Goal: Navigation & Orientation: Find specific page/section

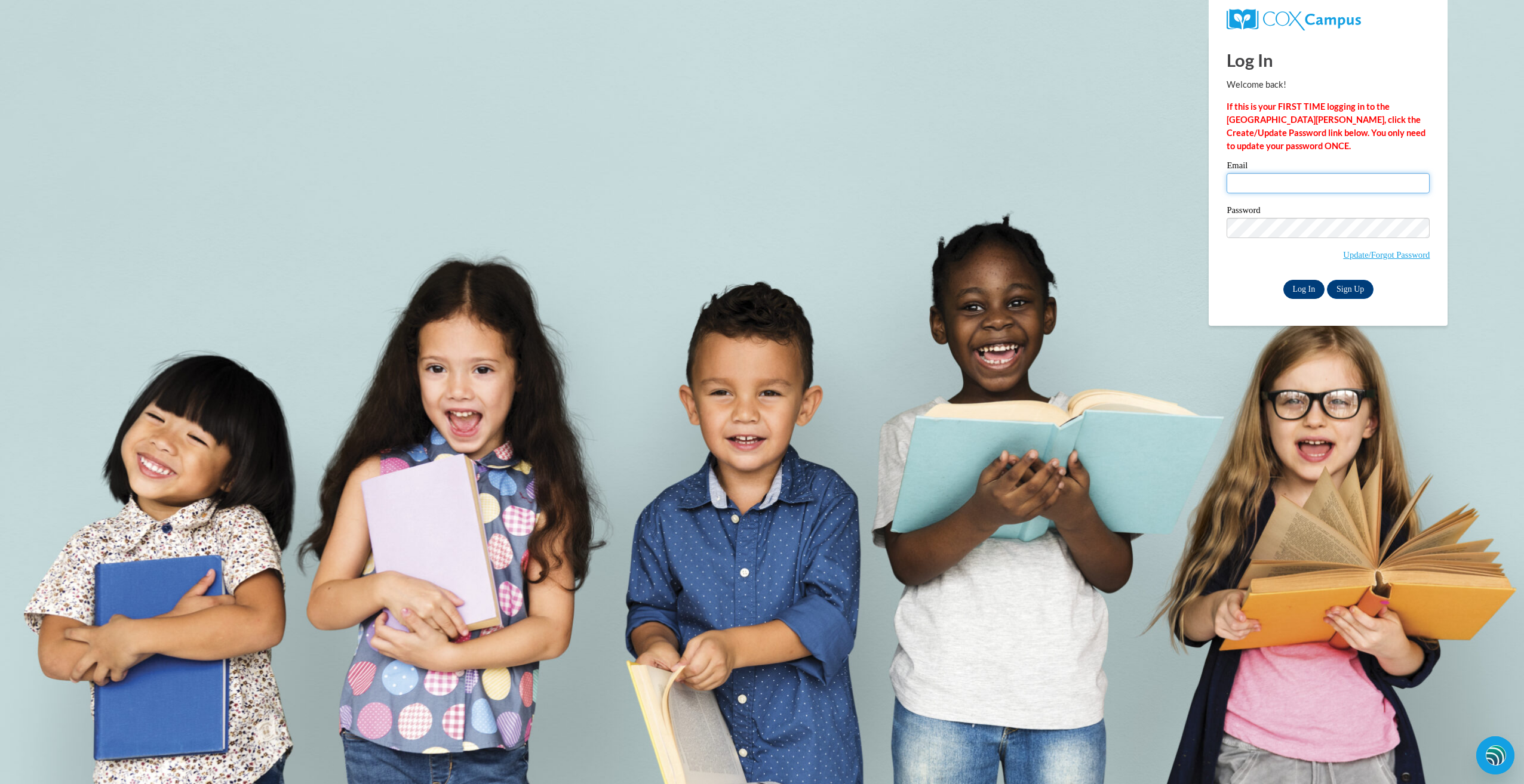
type input "glendac3@hotmail.com"
click at [1308, 288] on input "Log In" at bounding box center [1304, 290] width 41 height 19
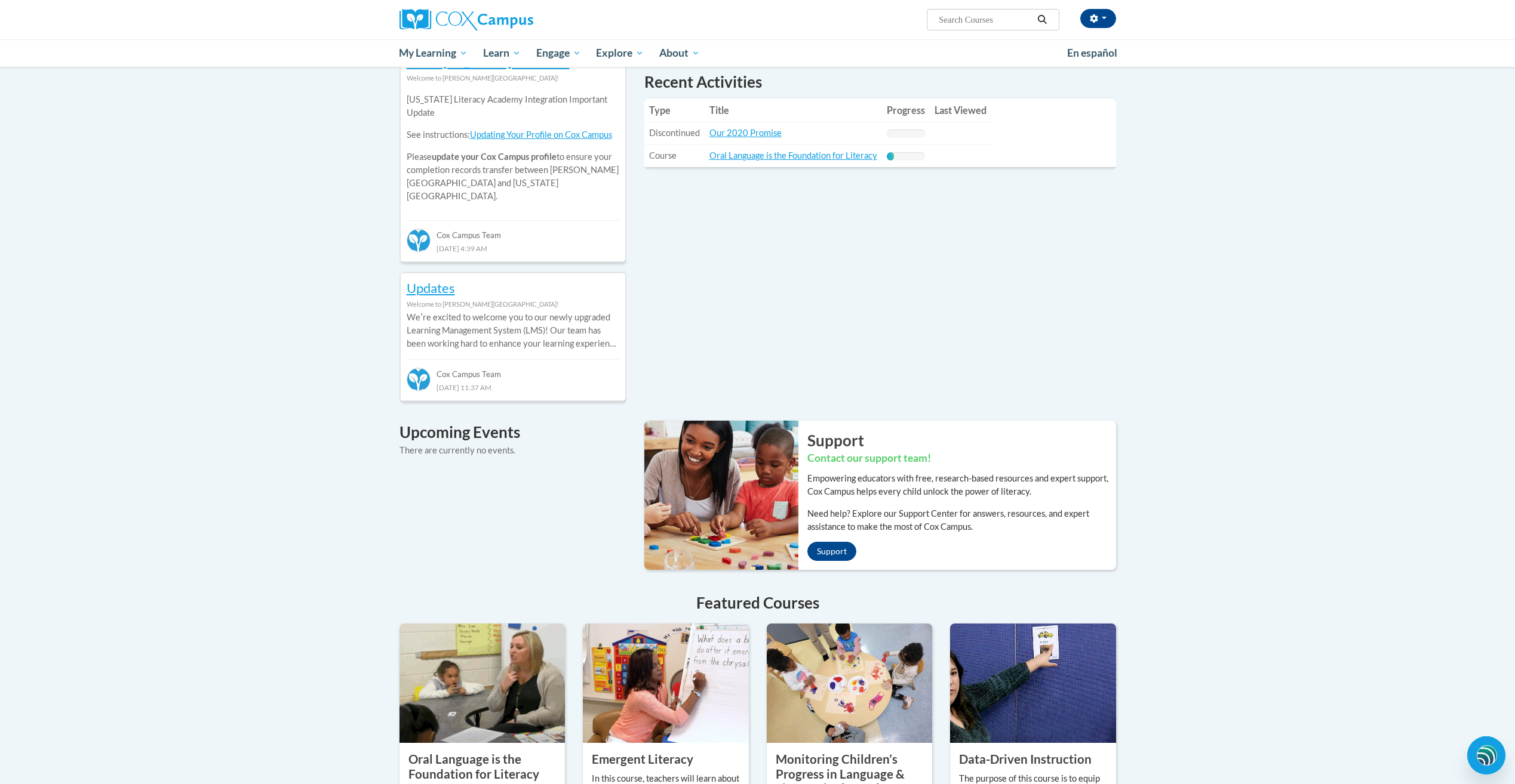
scroll to position [418, 0]
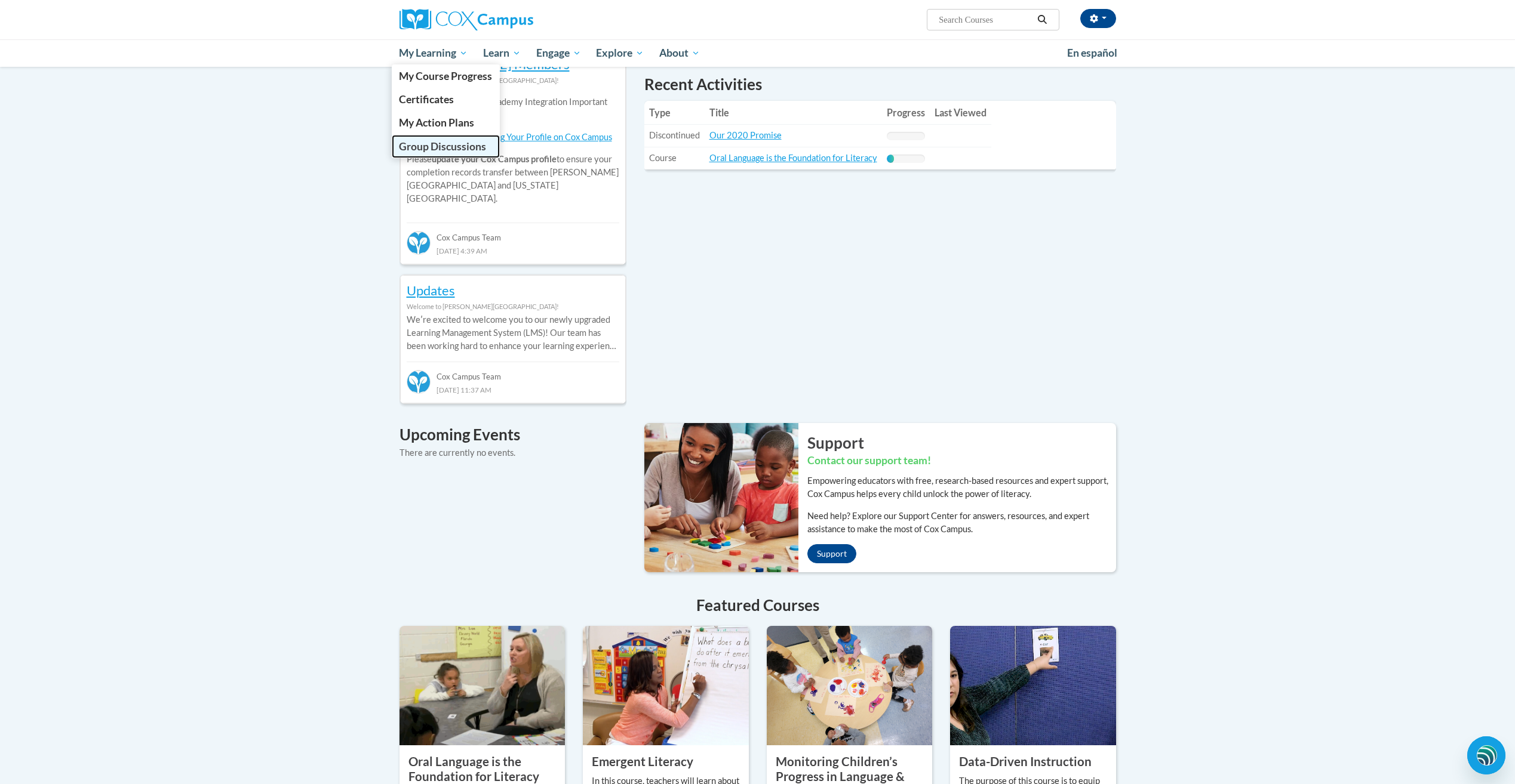
click at [438, 145] on span "Group Discussions" at bounding box center [442, 146] width 87 height 12
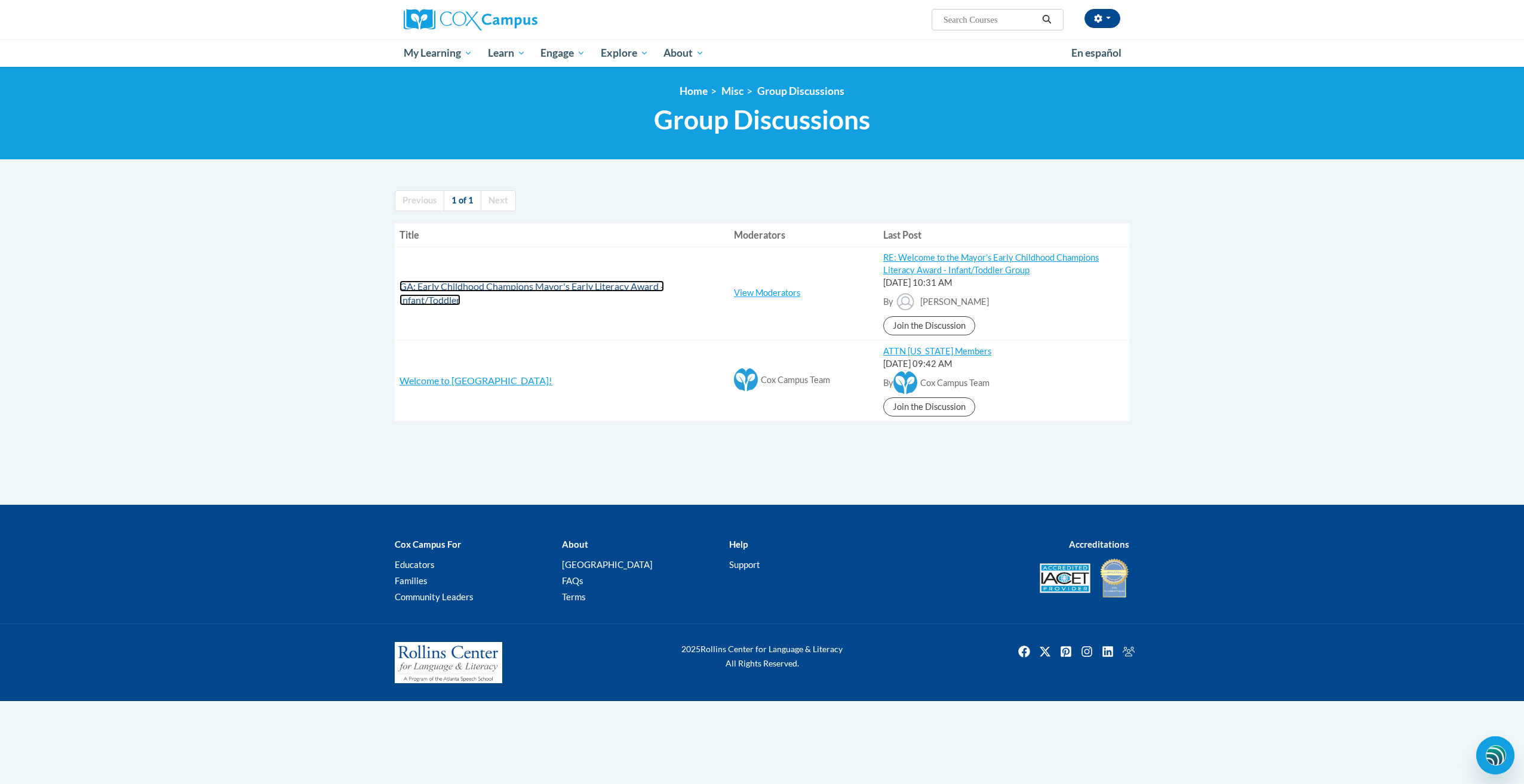
click at [476, 285] on span "GA: Early Childhood Champions Mayor's Early Literacy Award - Infant/Toddler" at bounding box center [532, 293] width 265 height 25
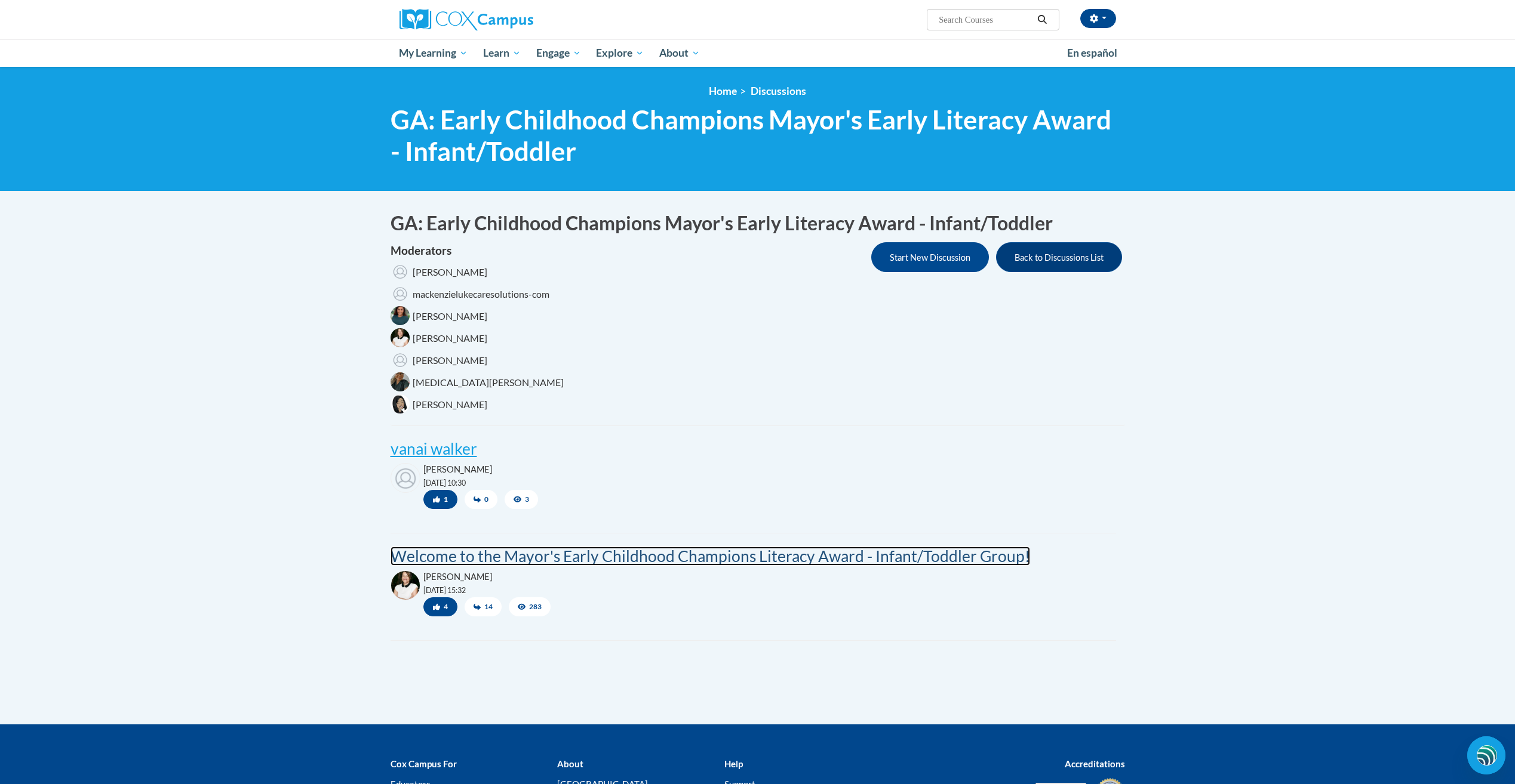
click at [636, 558] on post "Welcome to the Mayor's Early Childhood Champions Literacy Award - Infant/Toddle…" at bounding box center [710, 557] width 640 height 19
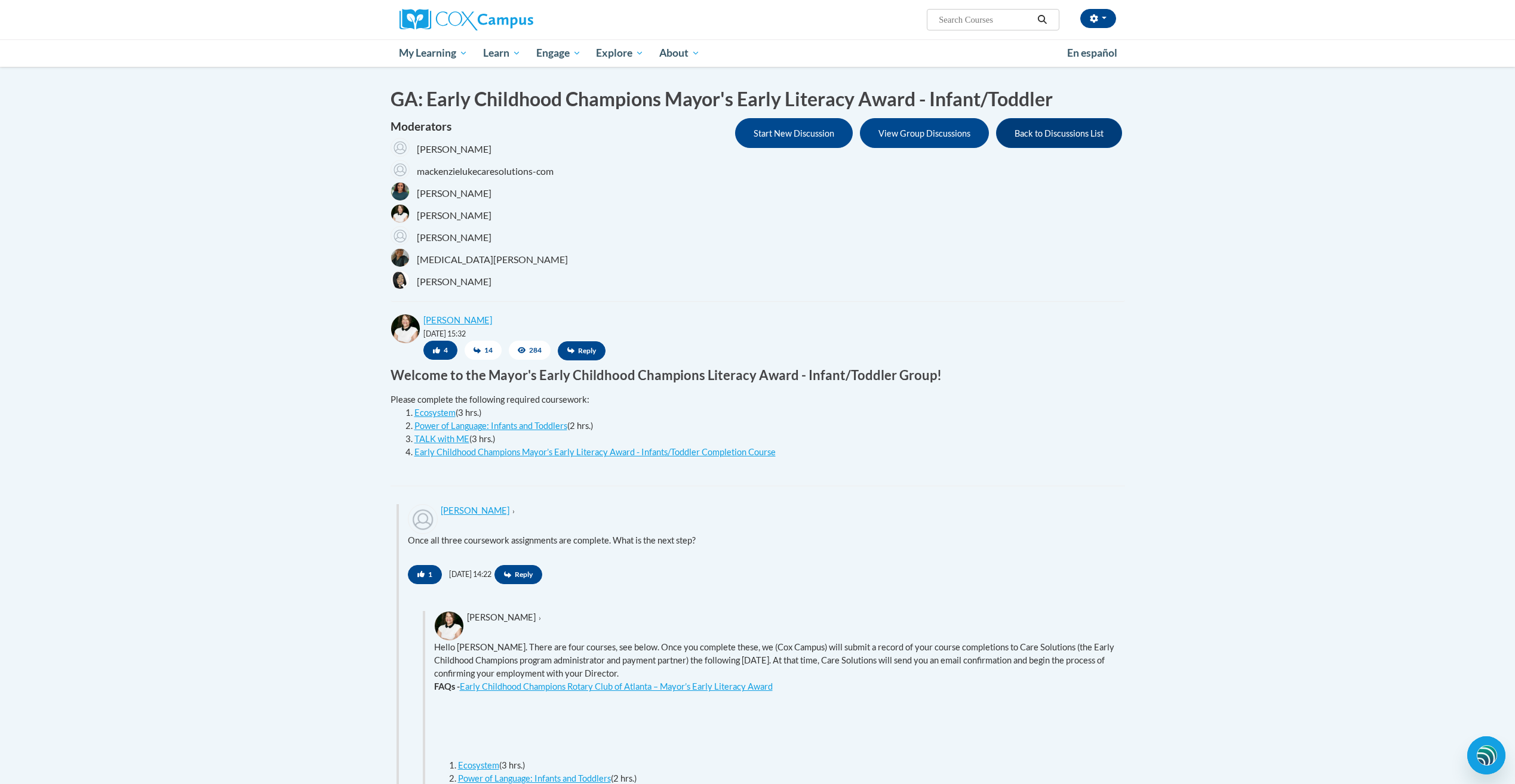
scroll to position [60, 0]
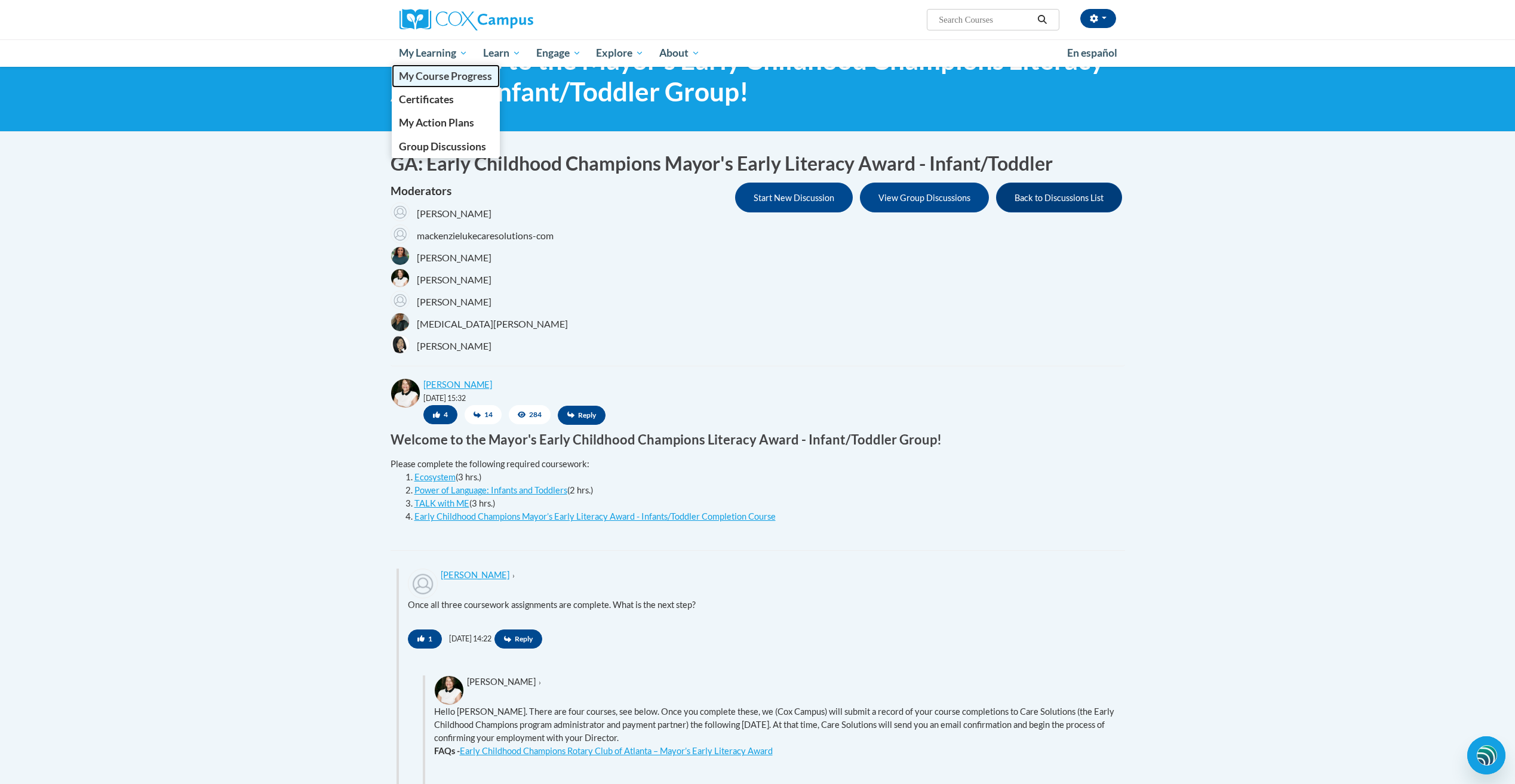
click at [423, 76] on span "My Course Progress" at bounding box center [445, 75] width 93 height 12
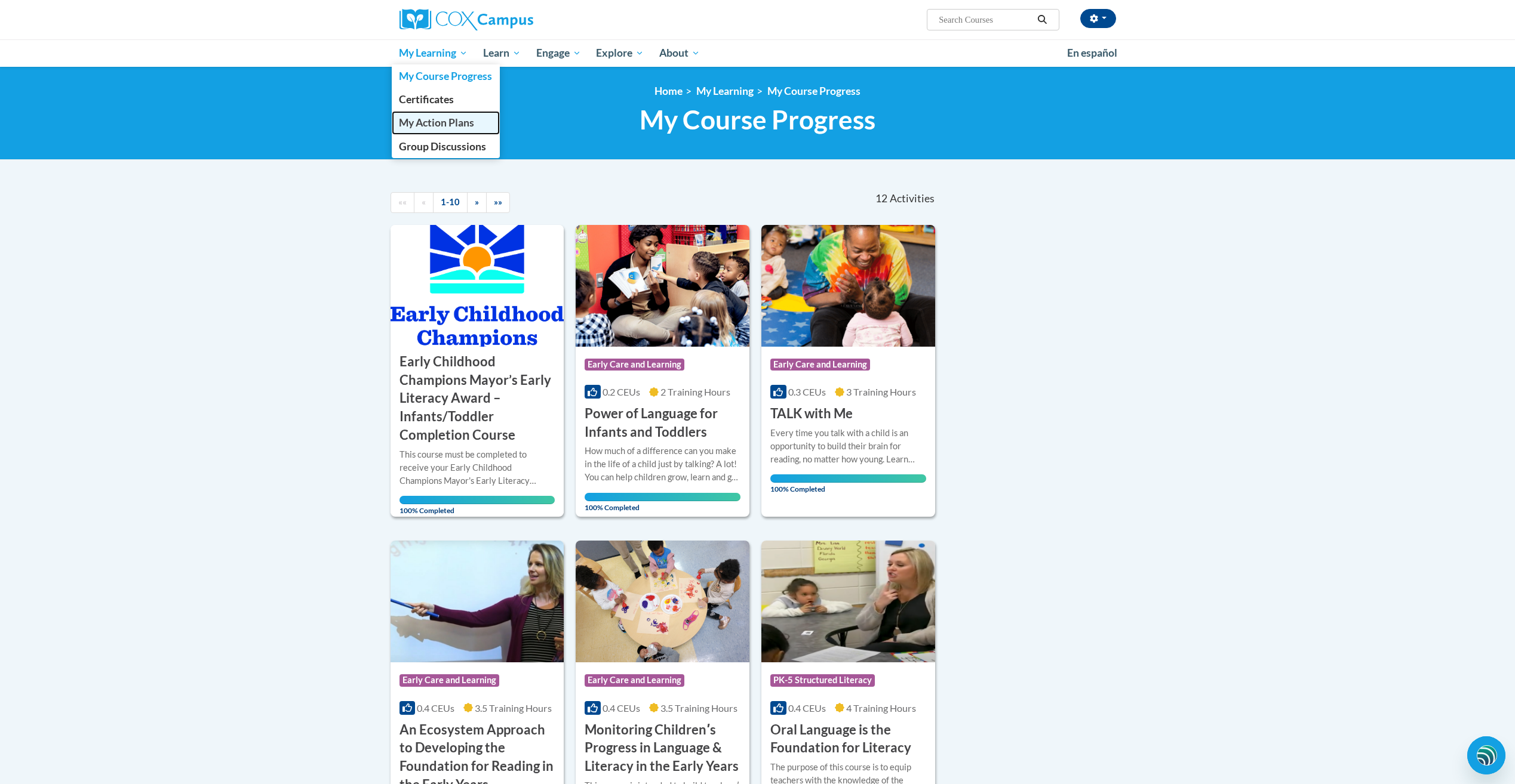
click at [415, 122] on span "My Action Plans" at bounding box center [436, 122] width 76 height 12
